Goal: Find specific page/section: Find specific page/section

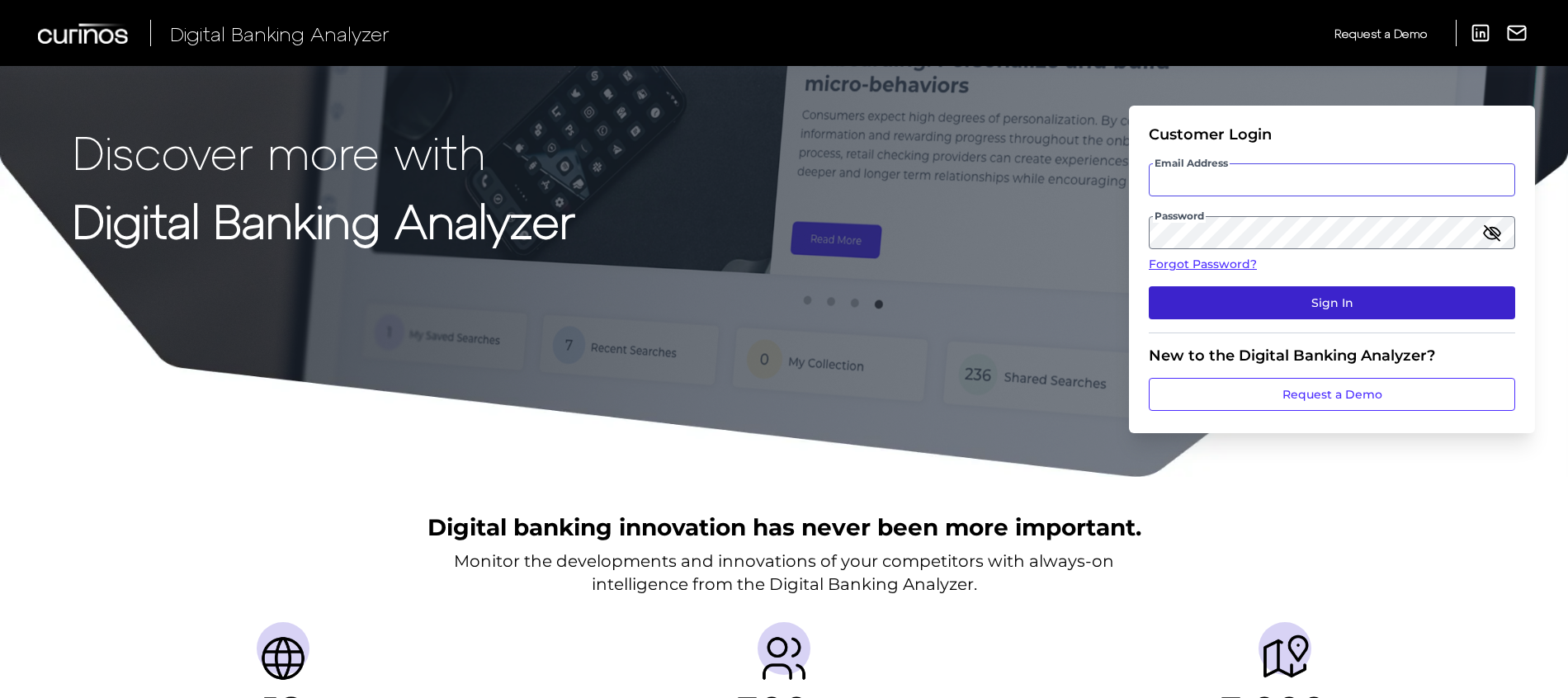
type input "[PERSON_NAME][EMAIL_ADDRESS][PERSON_NAME][DOMAIN_NAME]"
click at [1285, 306] on button "Sign In" at bounding box center [1332, 303] width 366 height 33
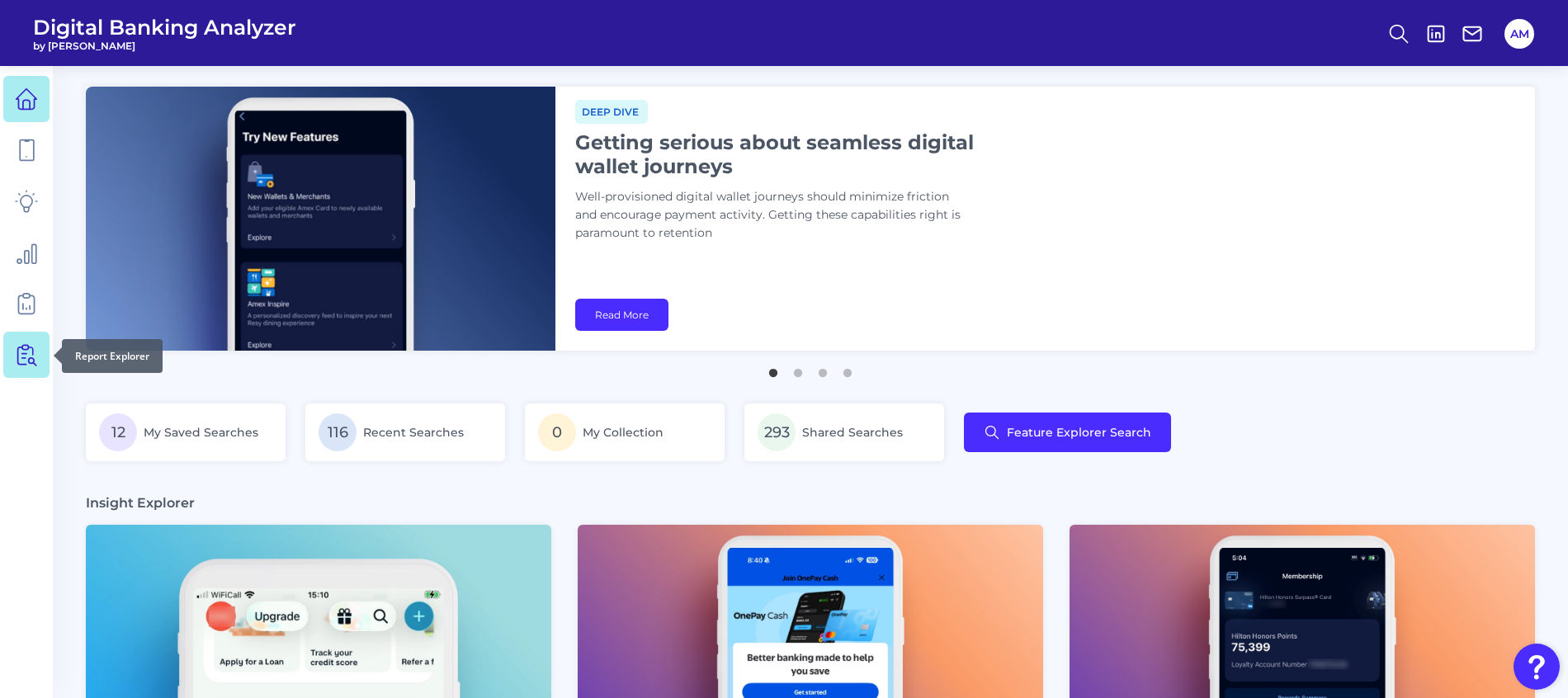
click at [22, 355] on icon at bounding box center [26, 354] width 23 height 23
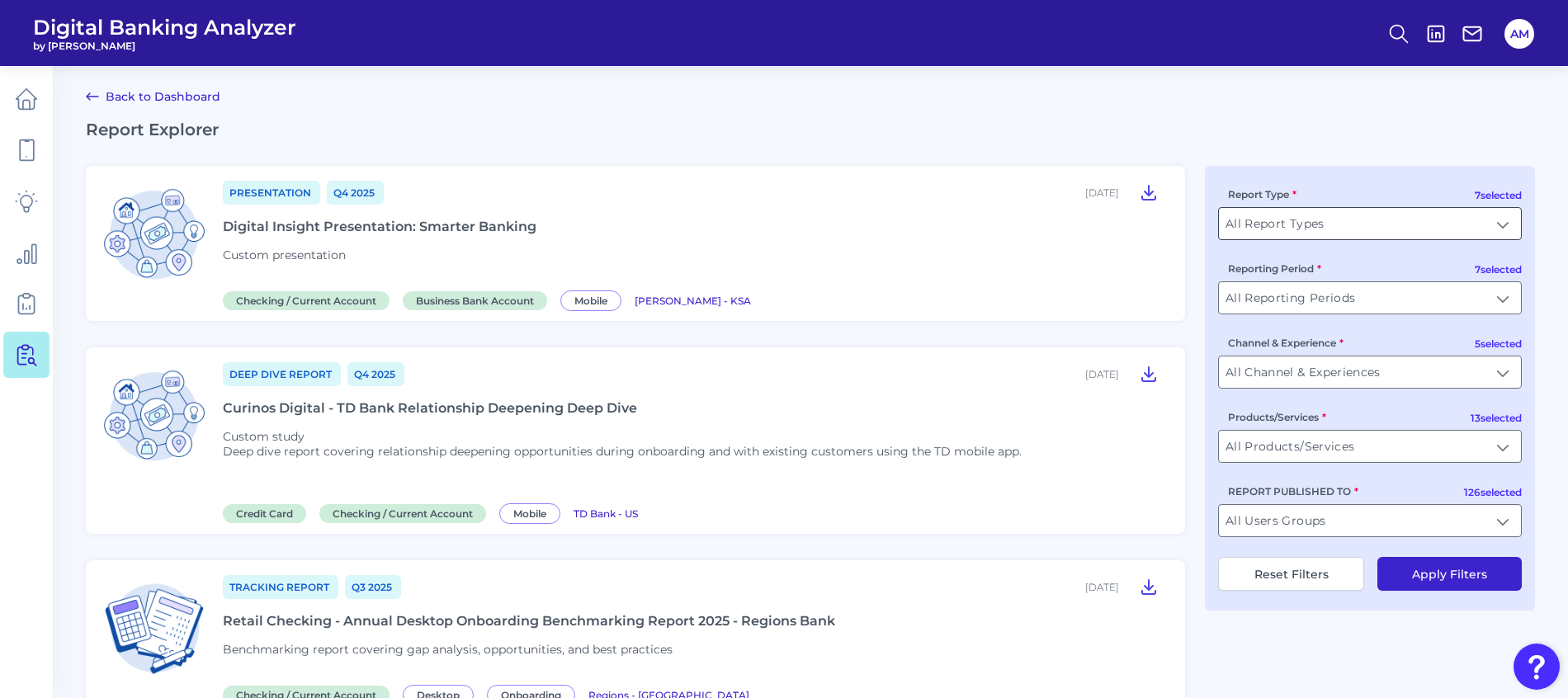
click at [1479, 226] on input "All Report Types" at bounding box center [1370, 224] width 302 height 31
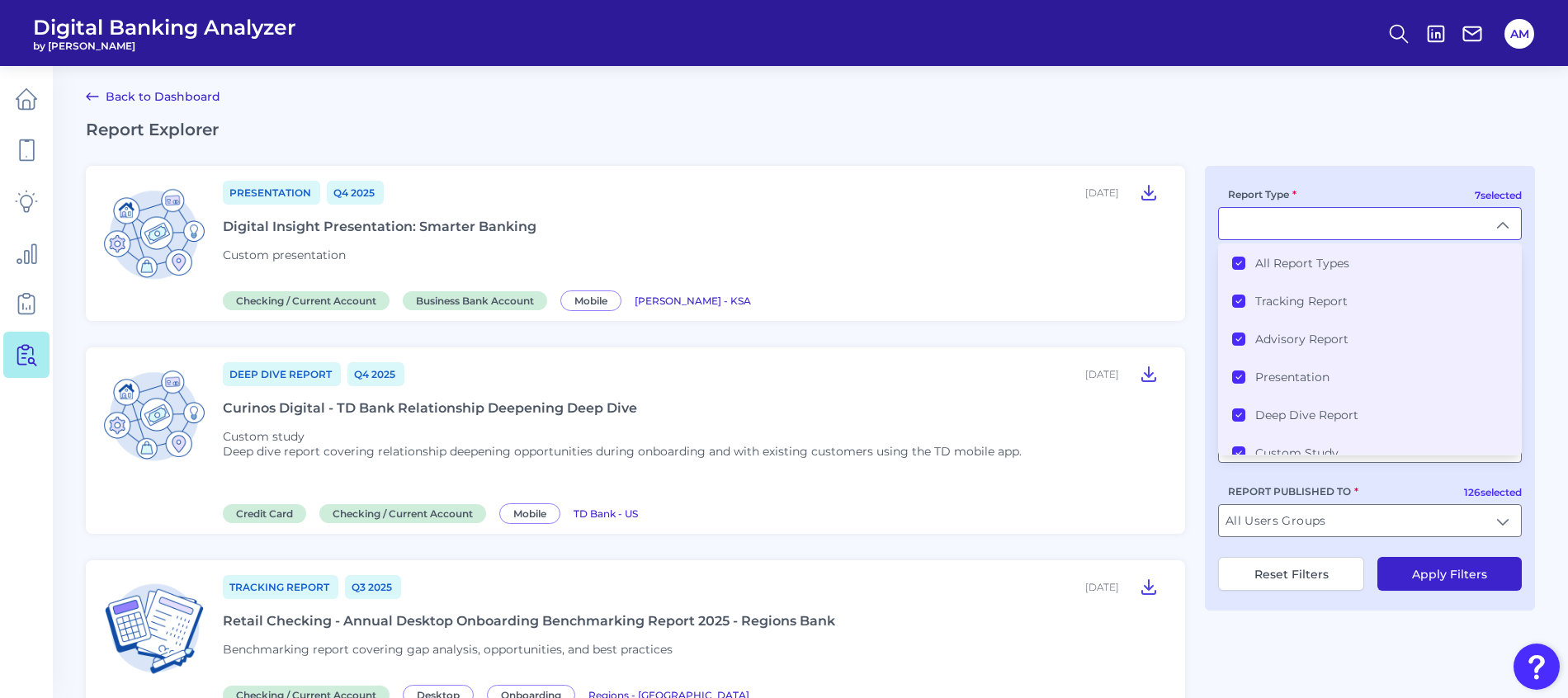
click at [1359, 178] on div "7 selected Report Type All Report Types Tracking Report Advisory Report Present…" at bounding box center [1370, 388] width 330 height 444
type input "All Report Types"
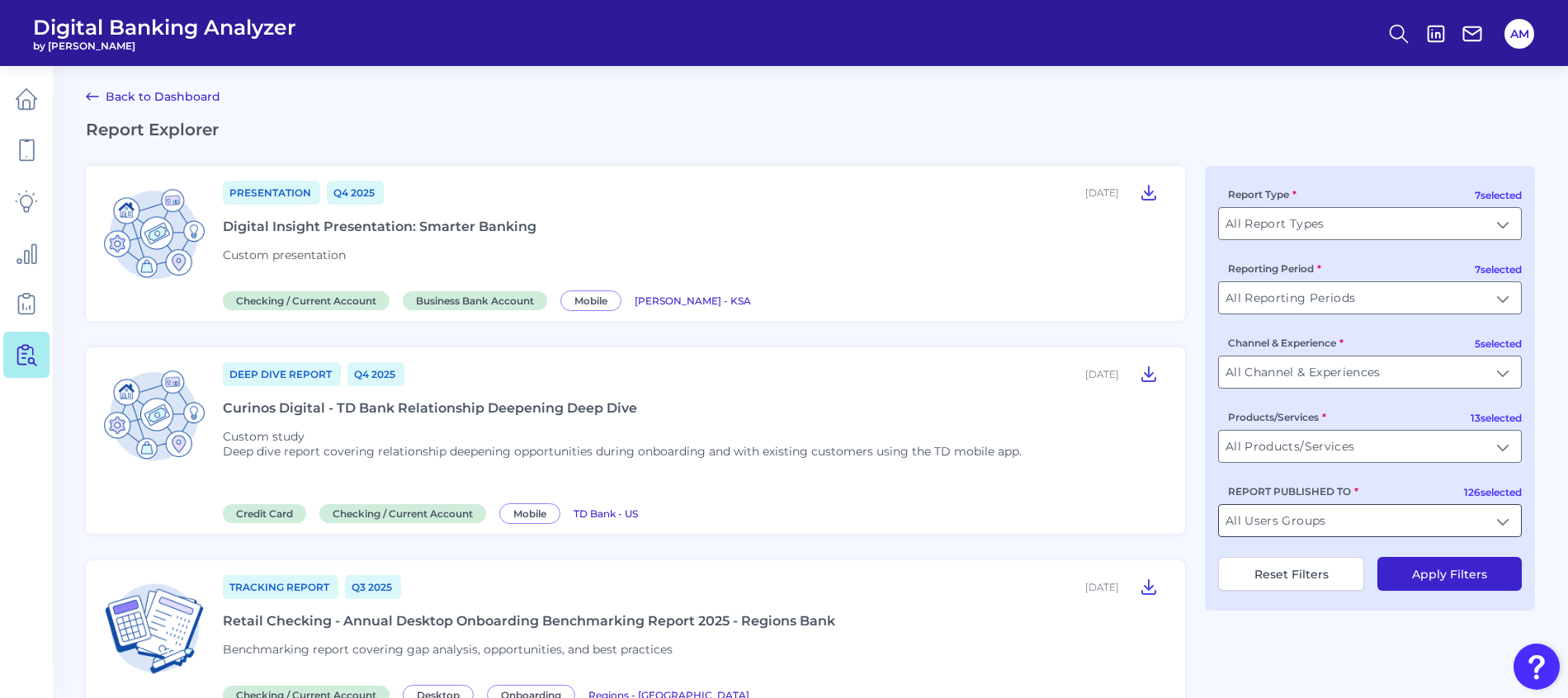
click at [1350, 518] on input "All Users Groups" at bounding box center [1370, 521] width 302 height 31
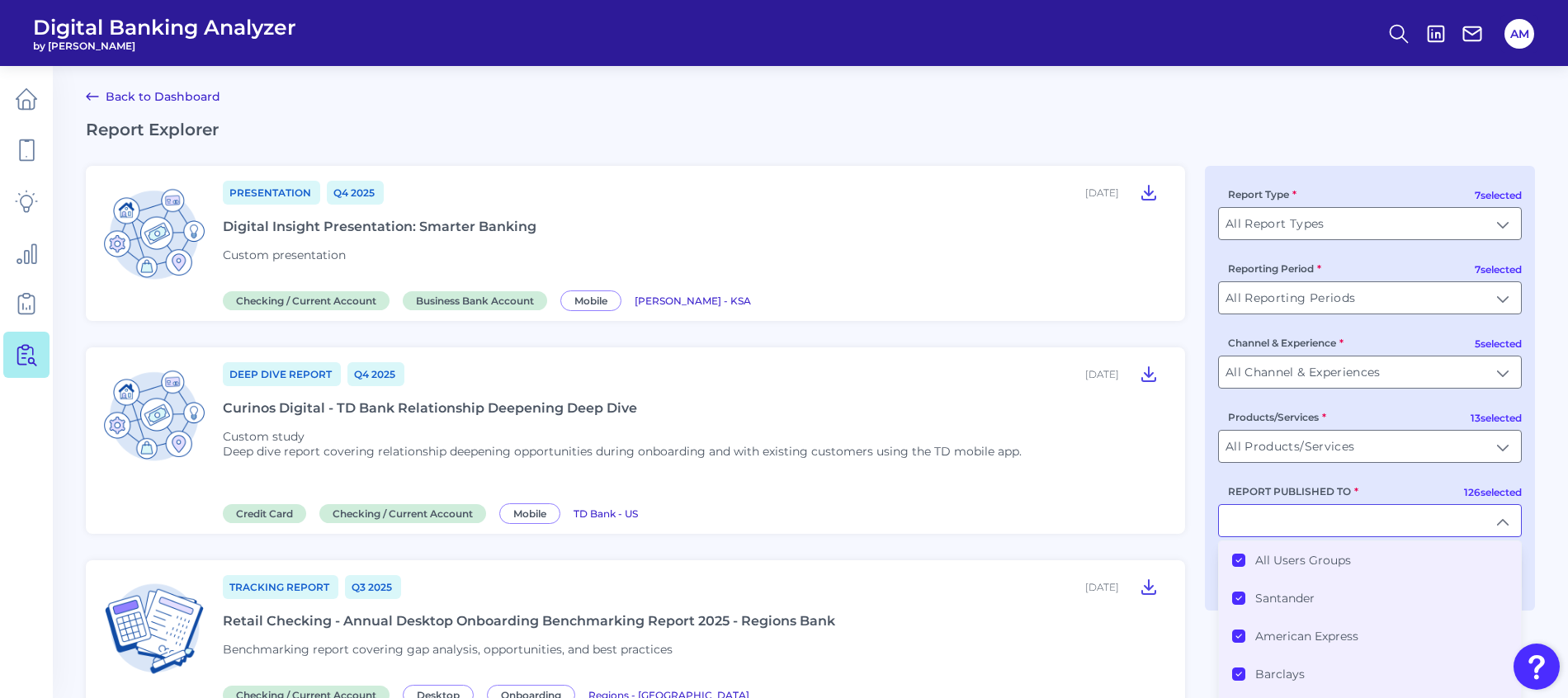
click at [1236, 556] on icon at bounding box center [1239, 561] width 9 height 9
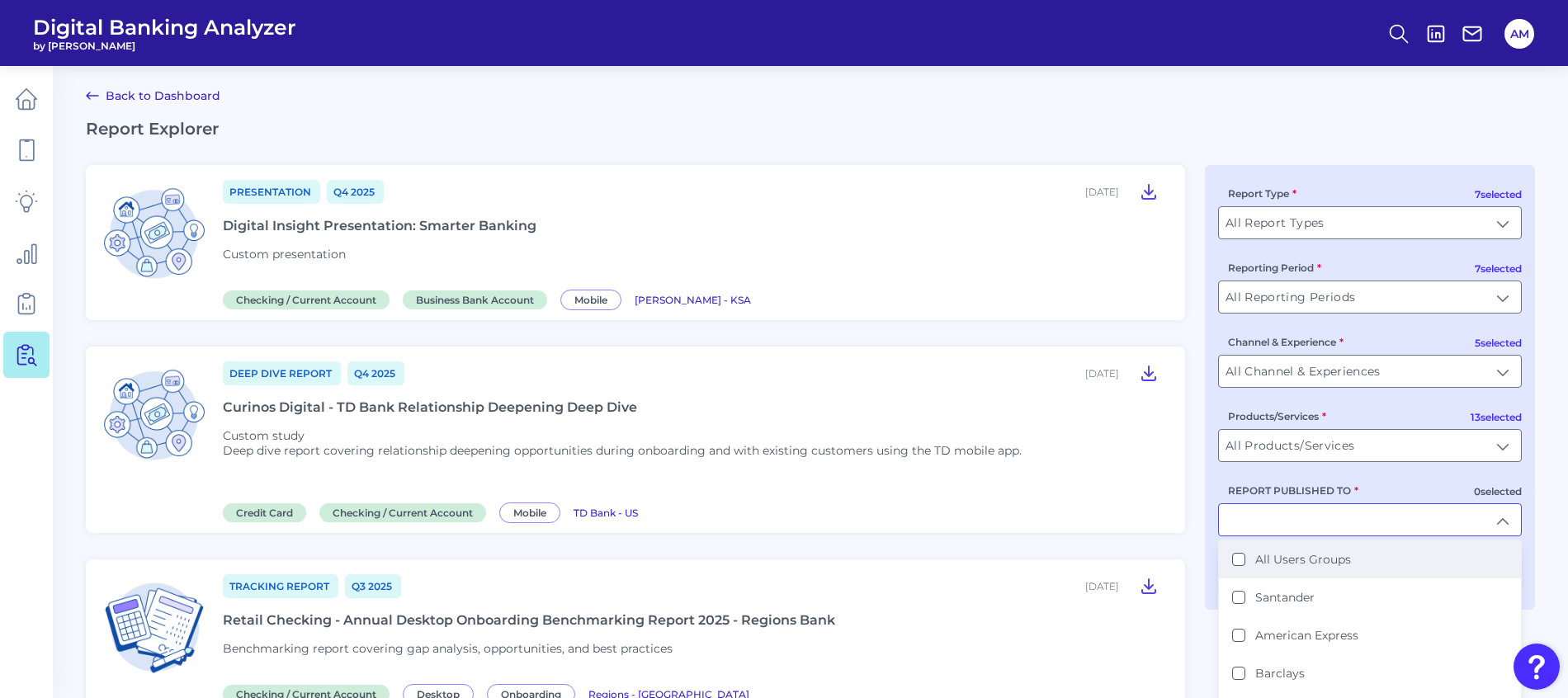
drag, startPoint x: 1285, startPoint y: 526, endPoint x: 1297, endPoint y: 520, distance: 13.4
click at [1286, 525] on input "REPORT PUBLISHED TO" at bounding box center [1370, 520] width 302 height 31
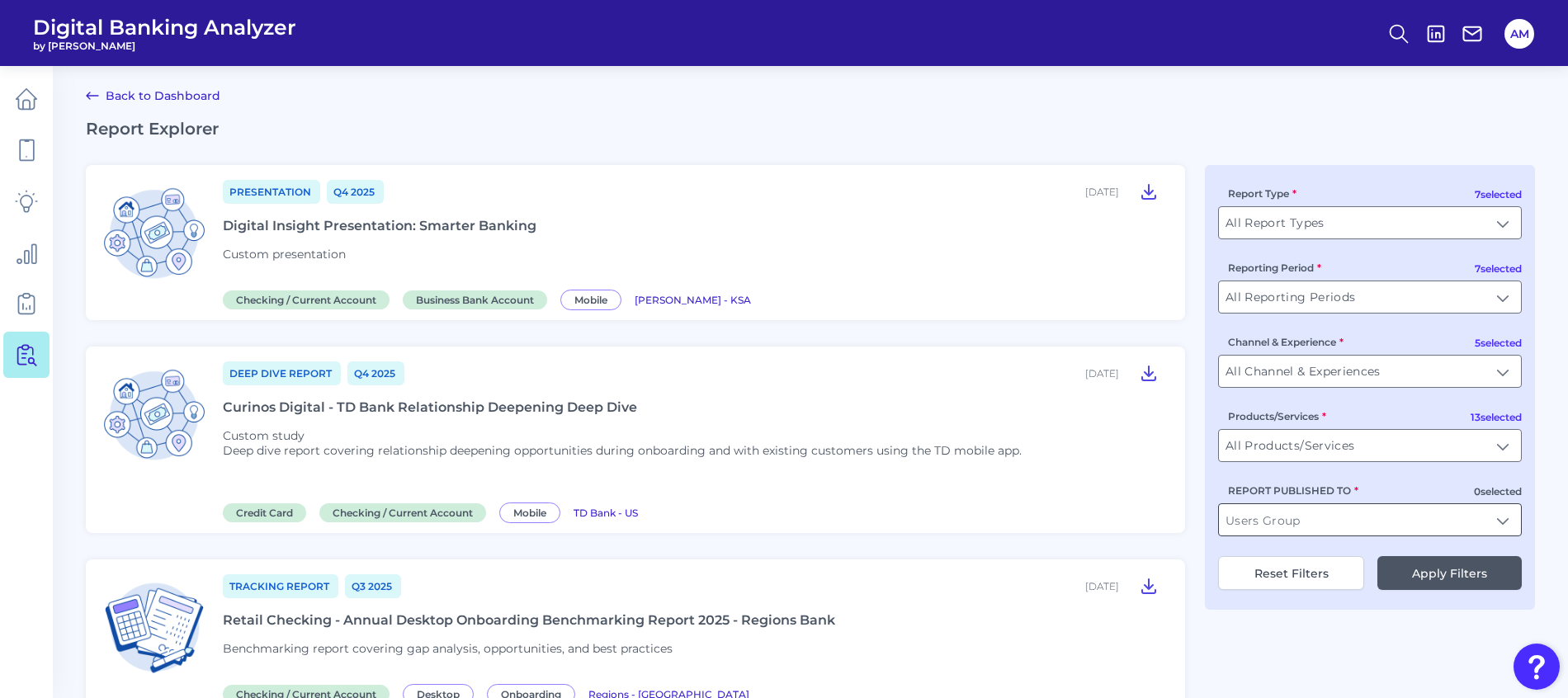
click at [1297, 520] on input "REPORT PUBLISHED TO" at bounding box center [1370, 520] width 302 height 31
type input "jp"
drag, startPoint x: 1292, startPoint y: 522, endPoint x: 1166, endPoint y: 521, distance: 126.0
click at [1277, 526] on input "REPORT PUBLISHED TO" at bounding box center [1370, 520] width 302 height 31
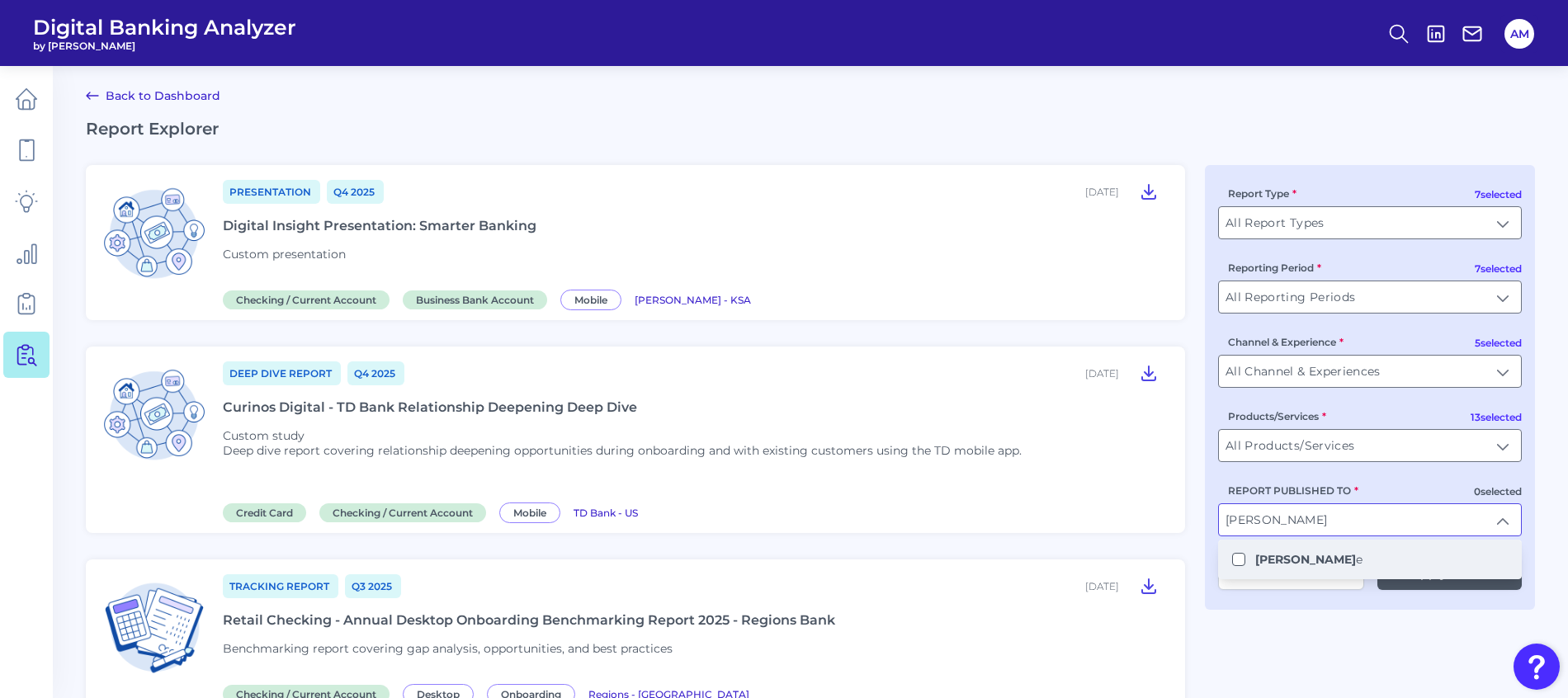
click at [1239, 553] on button "[PERSON_NAME] e" at bounding box center [1238, 559] width 13 height 13
type input "Chase"
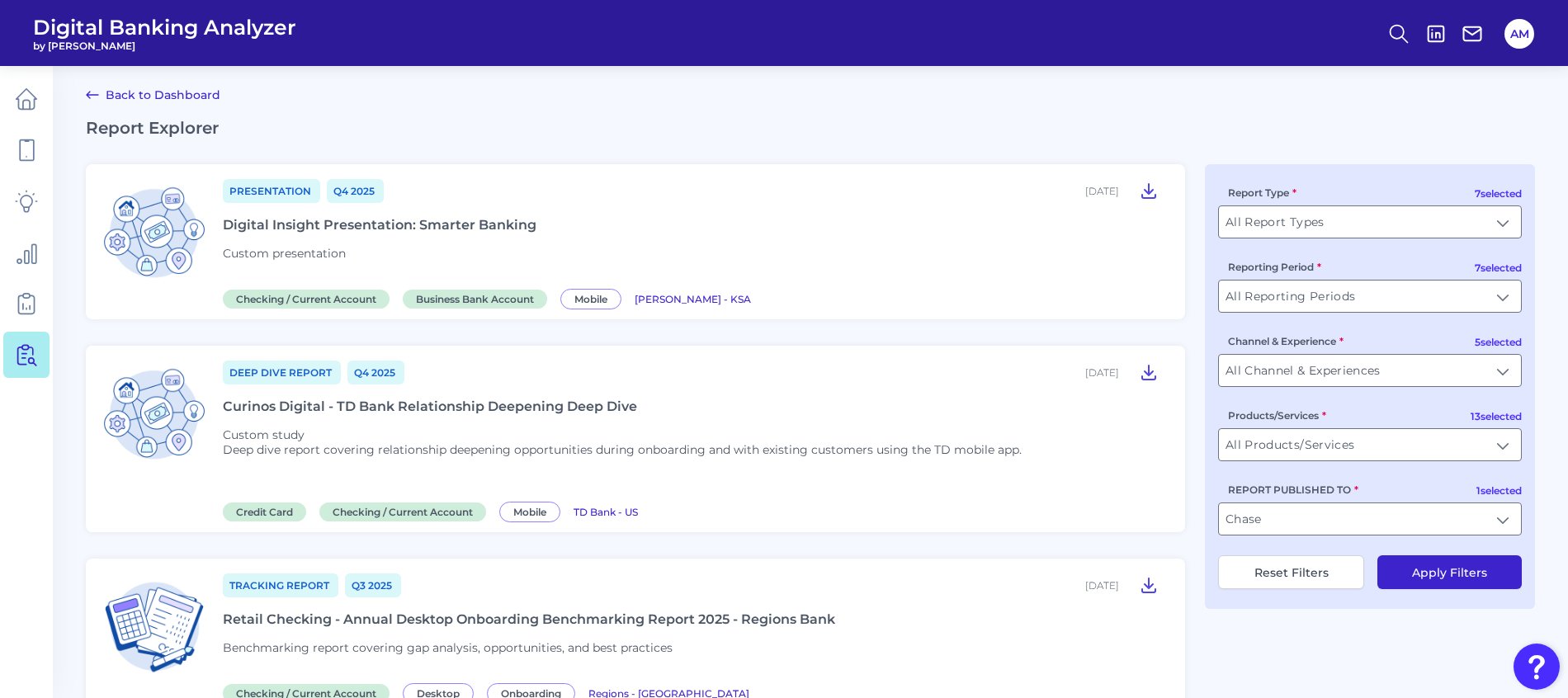
click at [1459, 572] on button "Apply Filters" at bounding box center [1449, 572] width 144 height 34
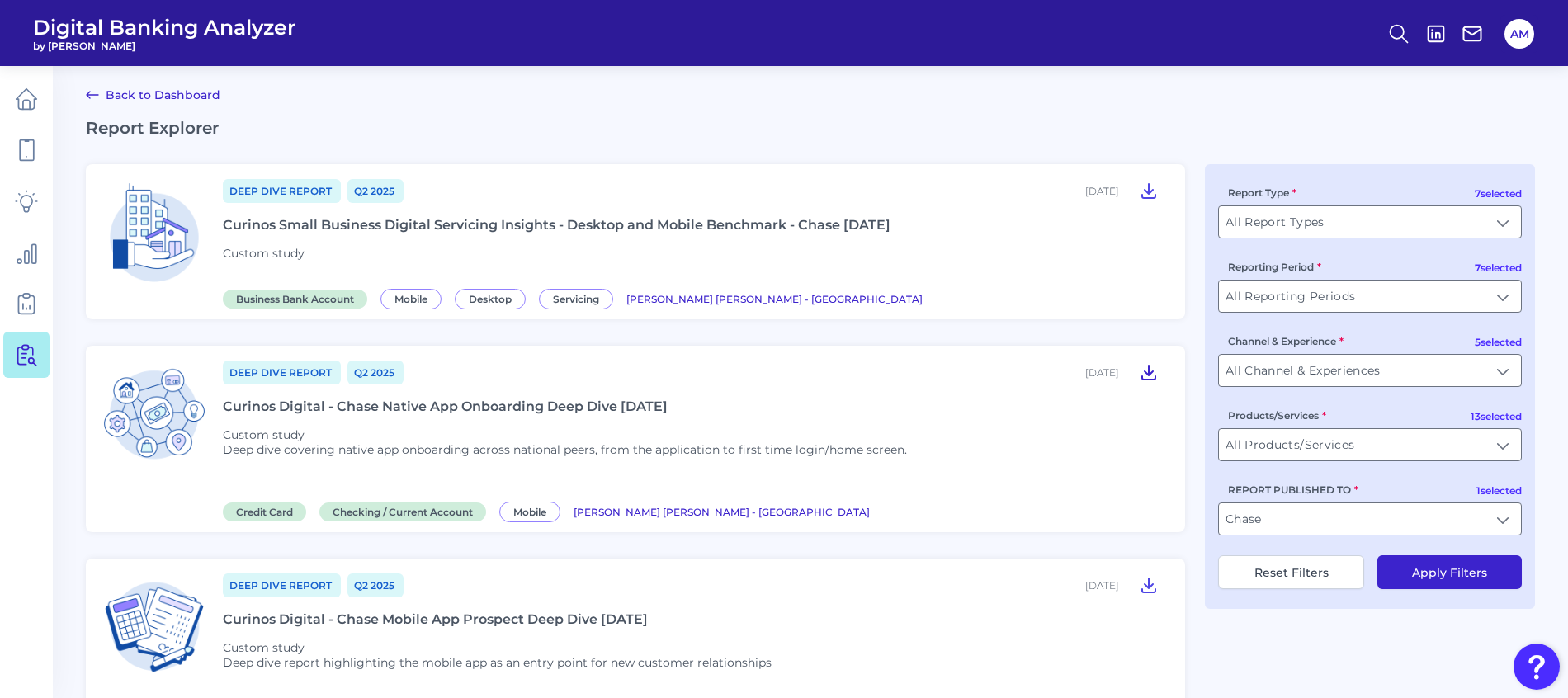
click at [1150, 372] on icon at bounding box center [1149, 372] width 13 height 14
